Goal: Use online tool/utility: Utilize a website feature to perform a specific function

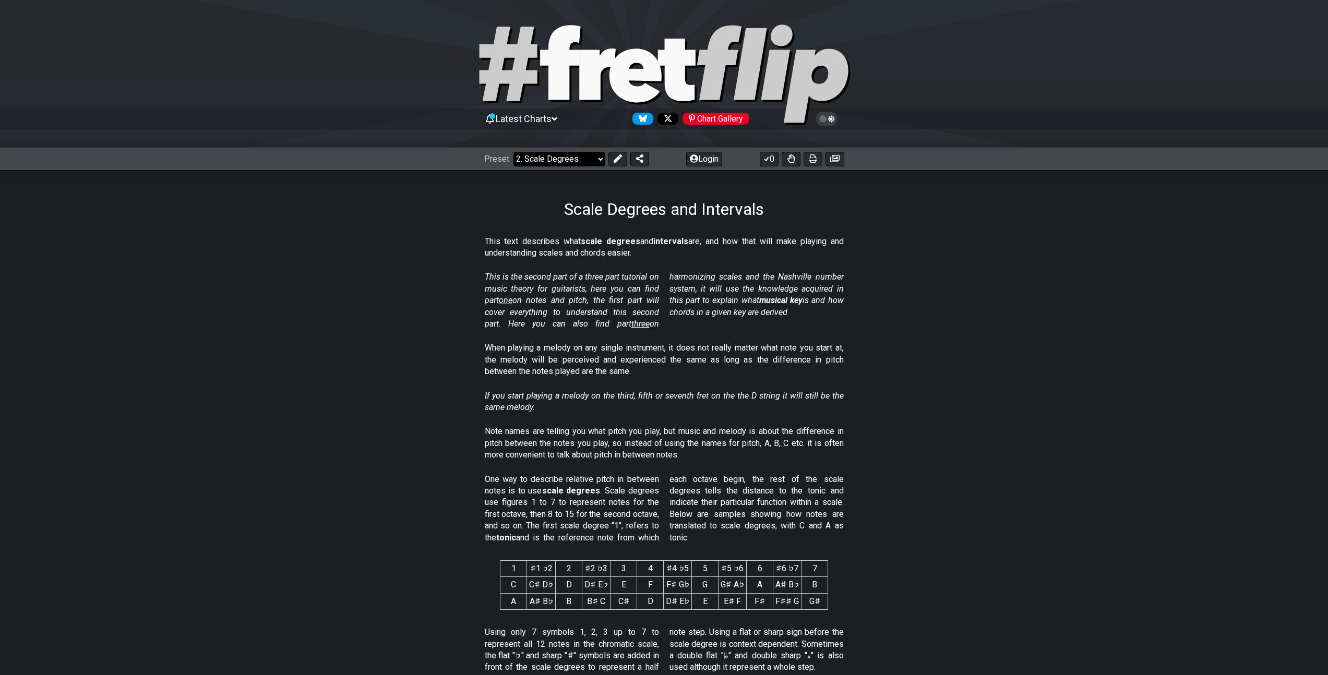
click at [577, 165] on select "Welcome to #fretflip! Initial Preset Custom Preset Minor Pentatonic Major Penta…" at bounding box center [560, 159] width 92 height 15
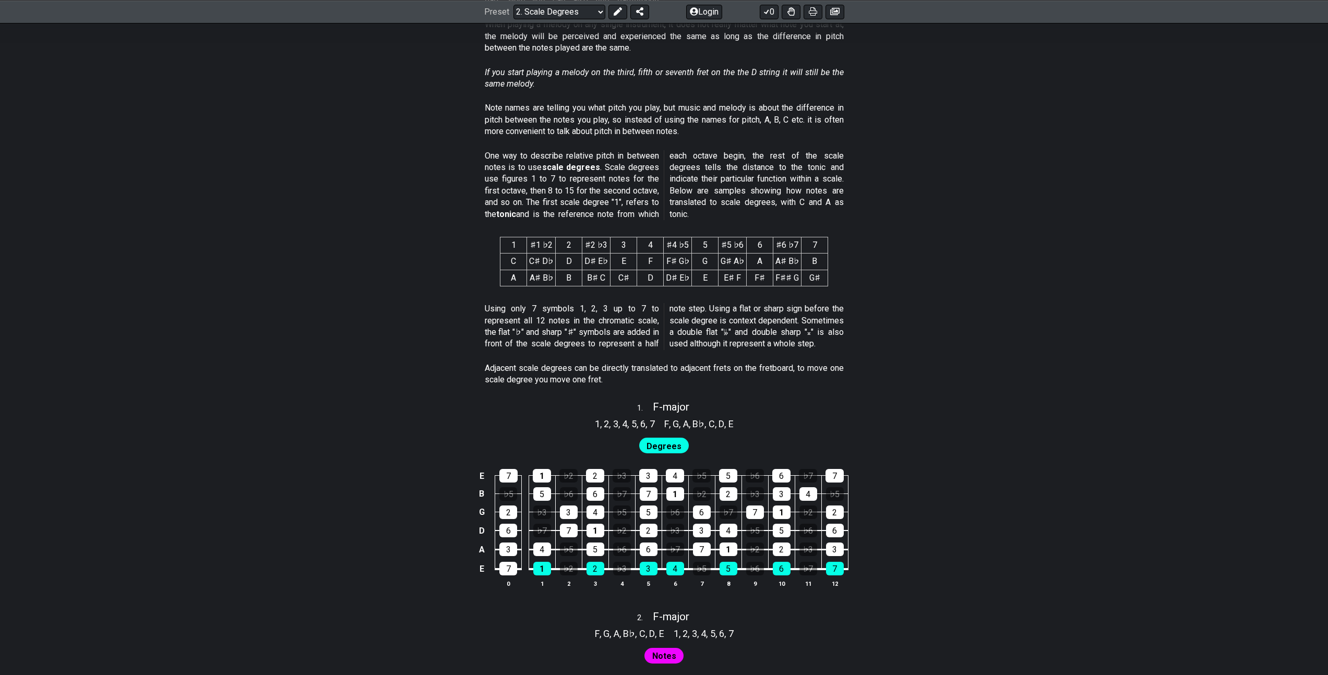
scroll to position [453, 0]
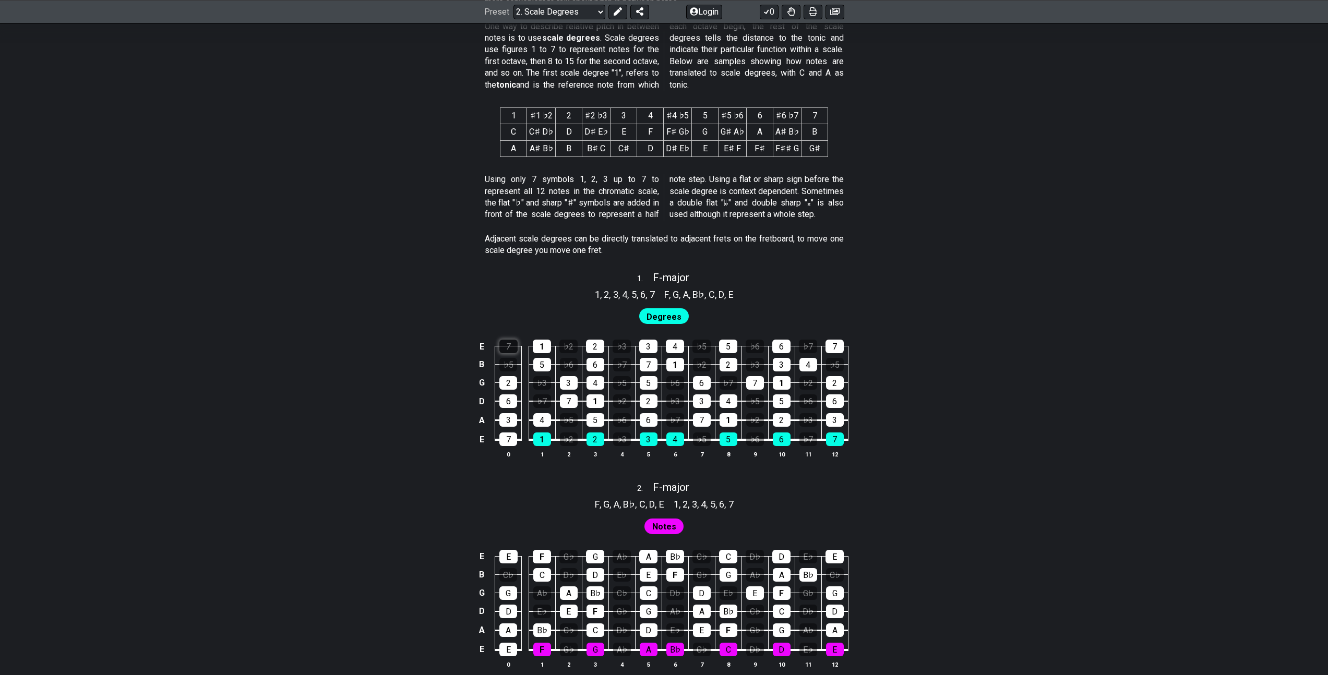
click at [507, 347] on div "7" at bounding box center [509, 347] width 18 height 14
click at [664, 315] on span "Degrees" at bounding box center [664, 317] width 35 height 15
click at [670, 354] on td "1" at bounding box center [675, 356] width 27 height 18
click at [679, 348] on div "4" at bounding box center [675, 347] width 18 height 14
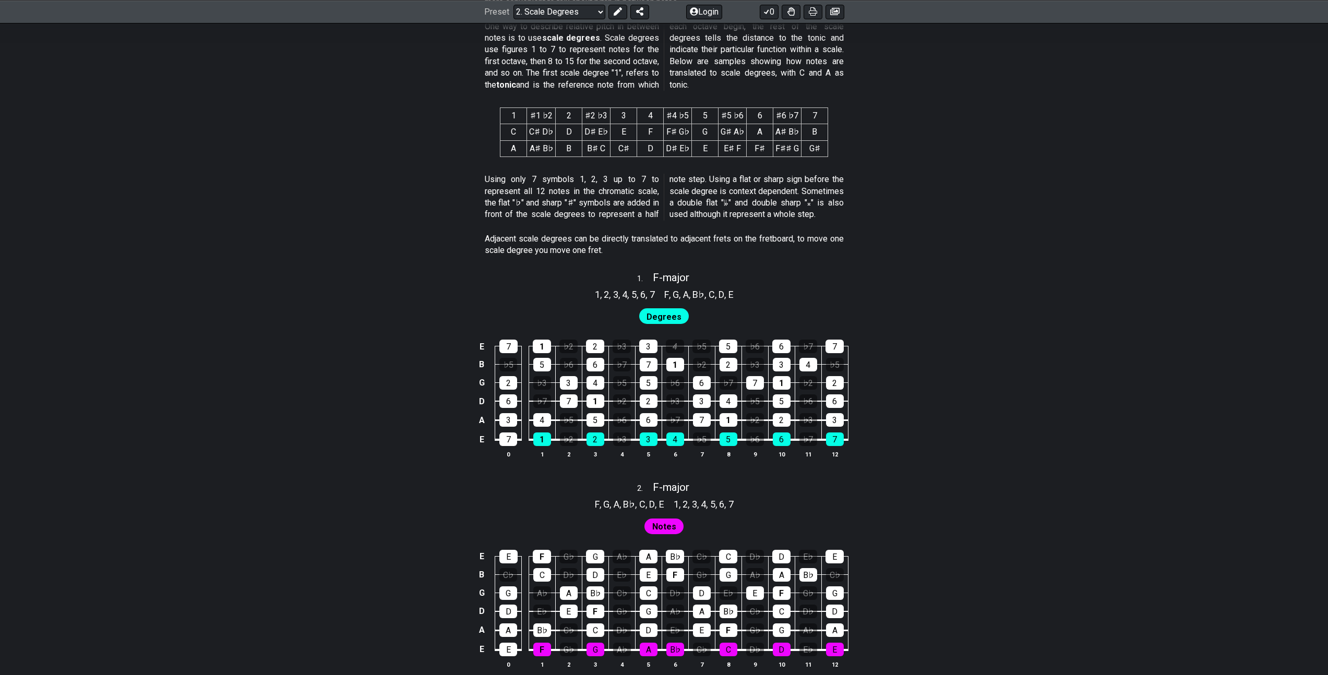
click at [677, 356] on td "1" at bounding box center [675, 356] width 27 height 18
click at [671, 361] on div "1" at bounding box center [676, 365] width 18 height 14
click at [655, 349] on div "3" at bounding box center [648, 347] width 18 height 14
click at [651, 360] on div "7" at bounding box center [649, 365] width 18 height 14
drag, startPoint x: 651, startPoint y: 358, endPoint x: 651, endPoint y: 341, distance: 16.7
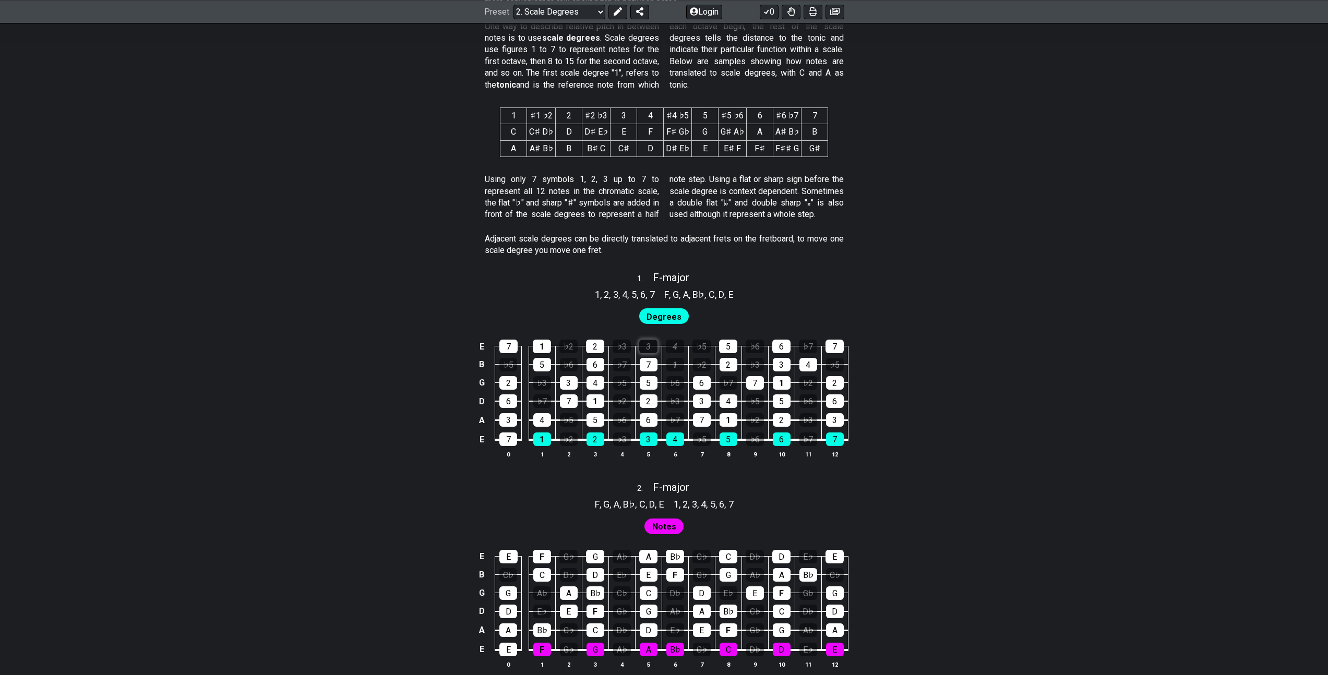
click at [651, 358] on div "7" at bounding box center [649, 365] width 18 height 14
click at [651, 341] on div "3" at bounding box center [648, 347] width 18 height 14
drag, startPoint x: 669, startPoint y: 360, endPoint x: 672, endPoint y: 345, distance: 15.1
click at [669, 360] on div "1" at bounding box center [676, 365] width 18 height 14
click at [672, 344] on div "4" at bounding box center [675, 347] width 18 height 14
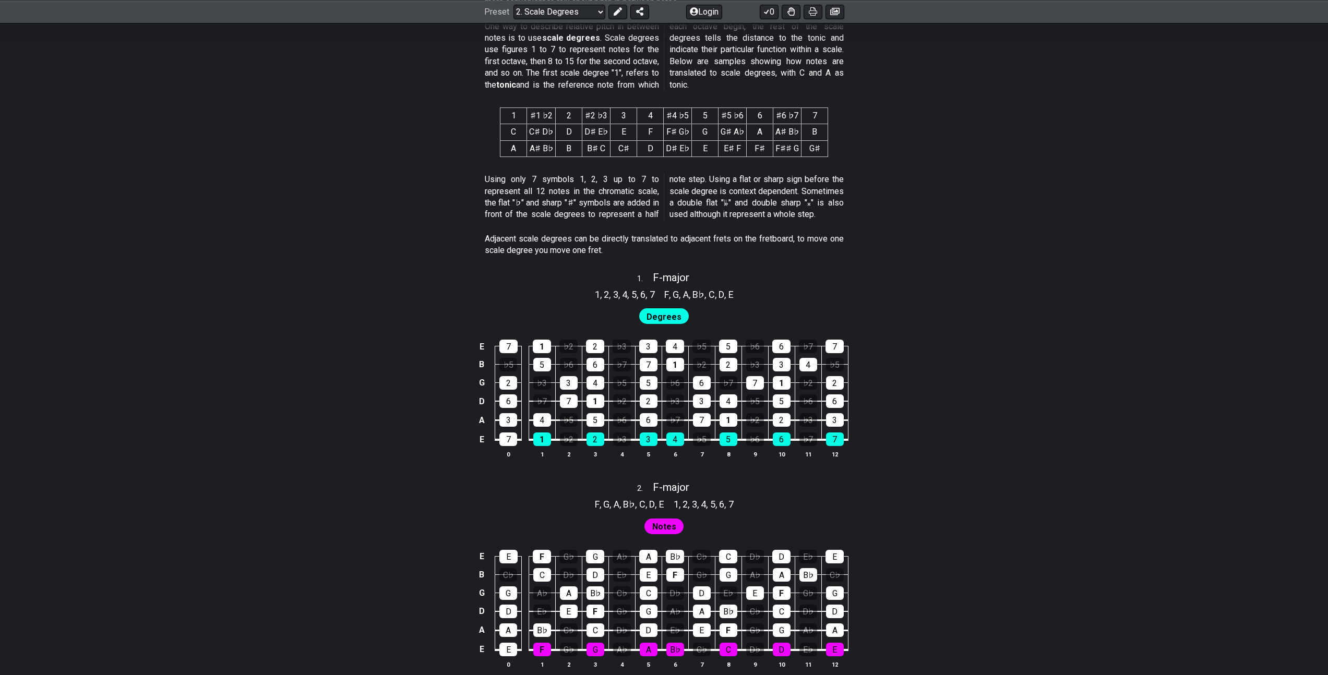
click at [665, 316] on span "Degrees" at bounding box center [664, 317] width 35 height 15
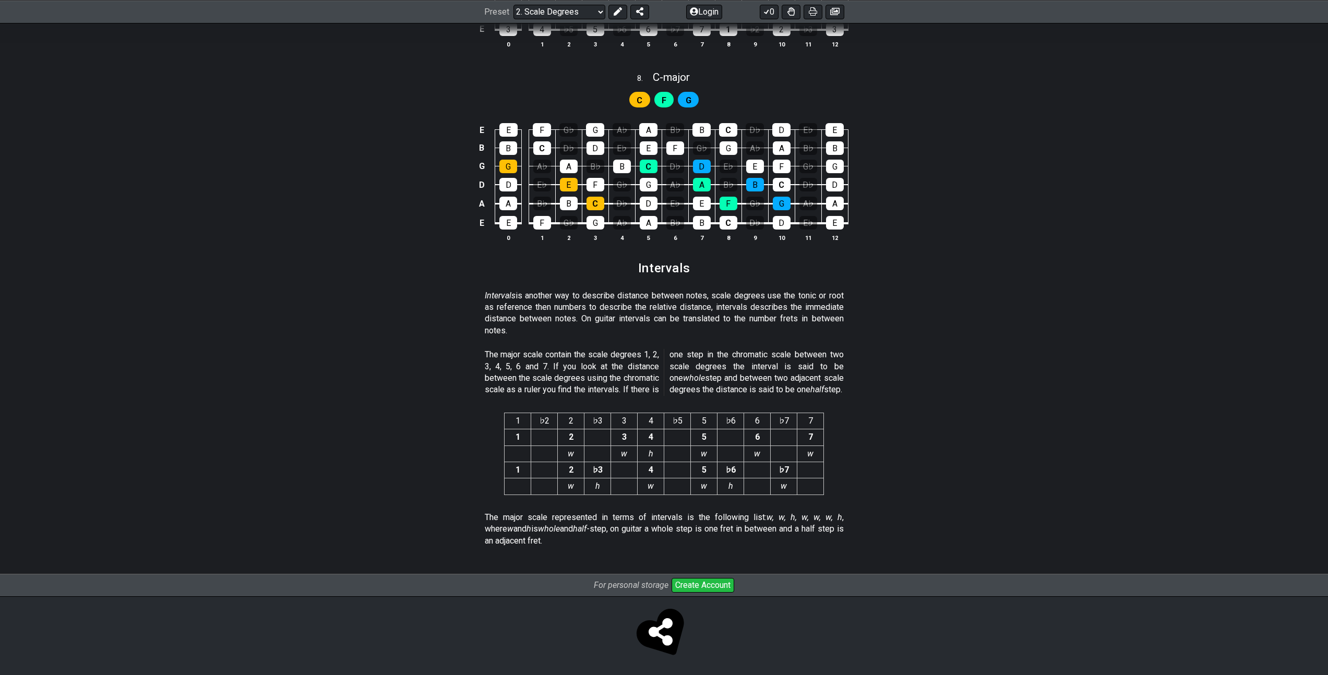
scroll to position [2466, 0]
